Goal: Check status

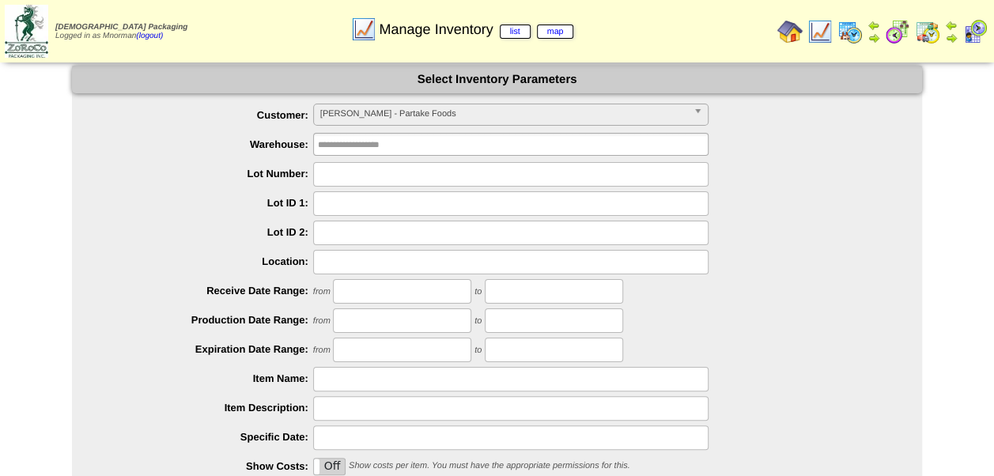
click at [927, 37] on img at bounding box center [927, 31] width 25 height 25
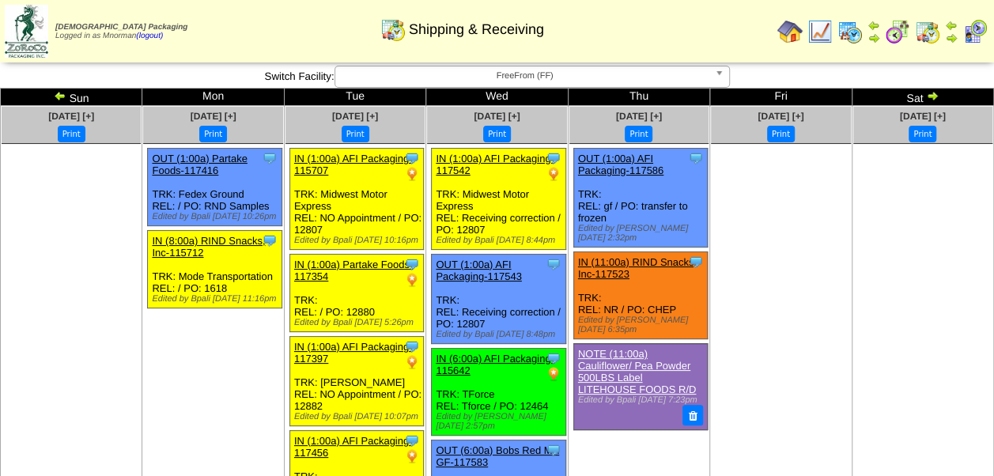
click at [634, 173] on link "OUT (1:00a) AFI Packaging-117586" at bounding box center [620, 165] width 85 height 24
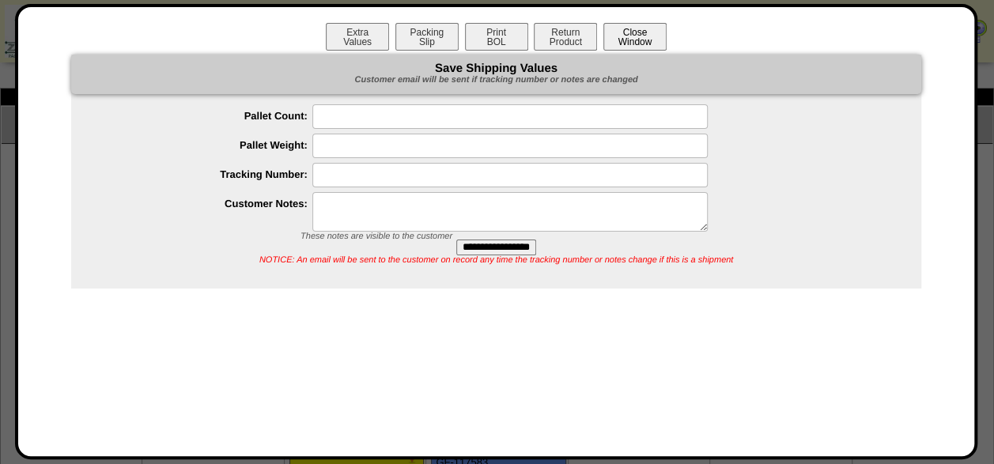
click at [636, 40] on button "Close Window" at bounding box center [634, 37] width 63 height 28
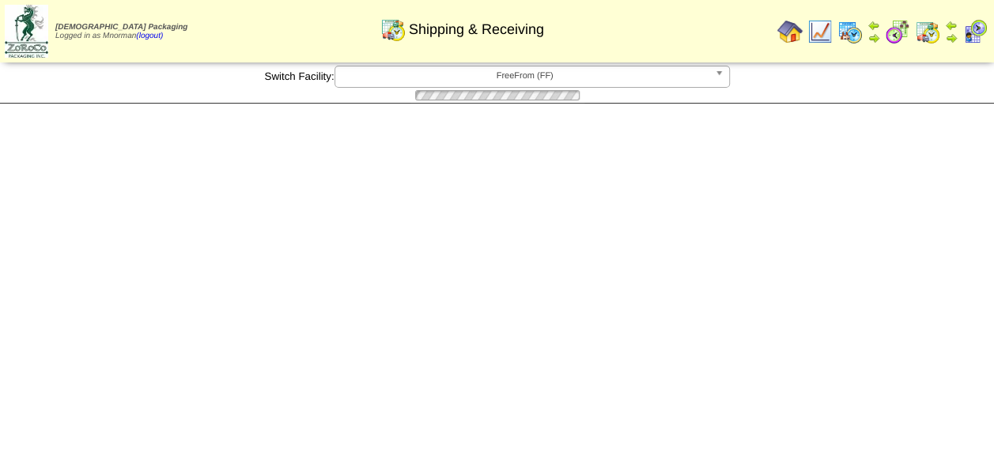
click at [737, 104] on html "[DEMOGRAPHIC_DATA] Packaging Logged in as Mnorman (logout) Print All" at bounding box center [497, 52] width 994 height 104
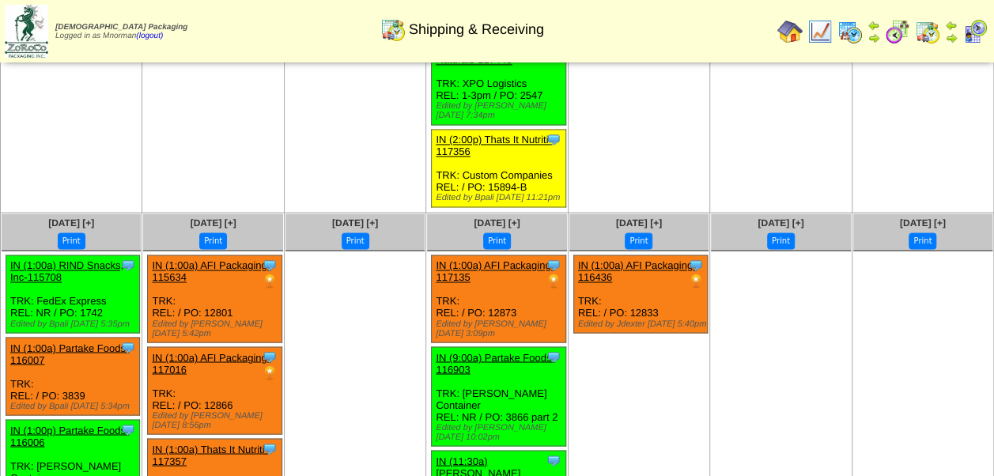
scroll to position [1171, 0]
